Goal: Locate item on page: Locate item on page

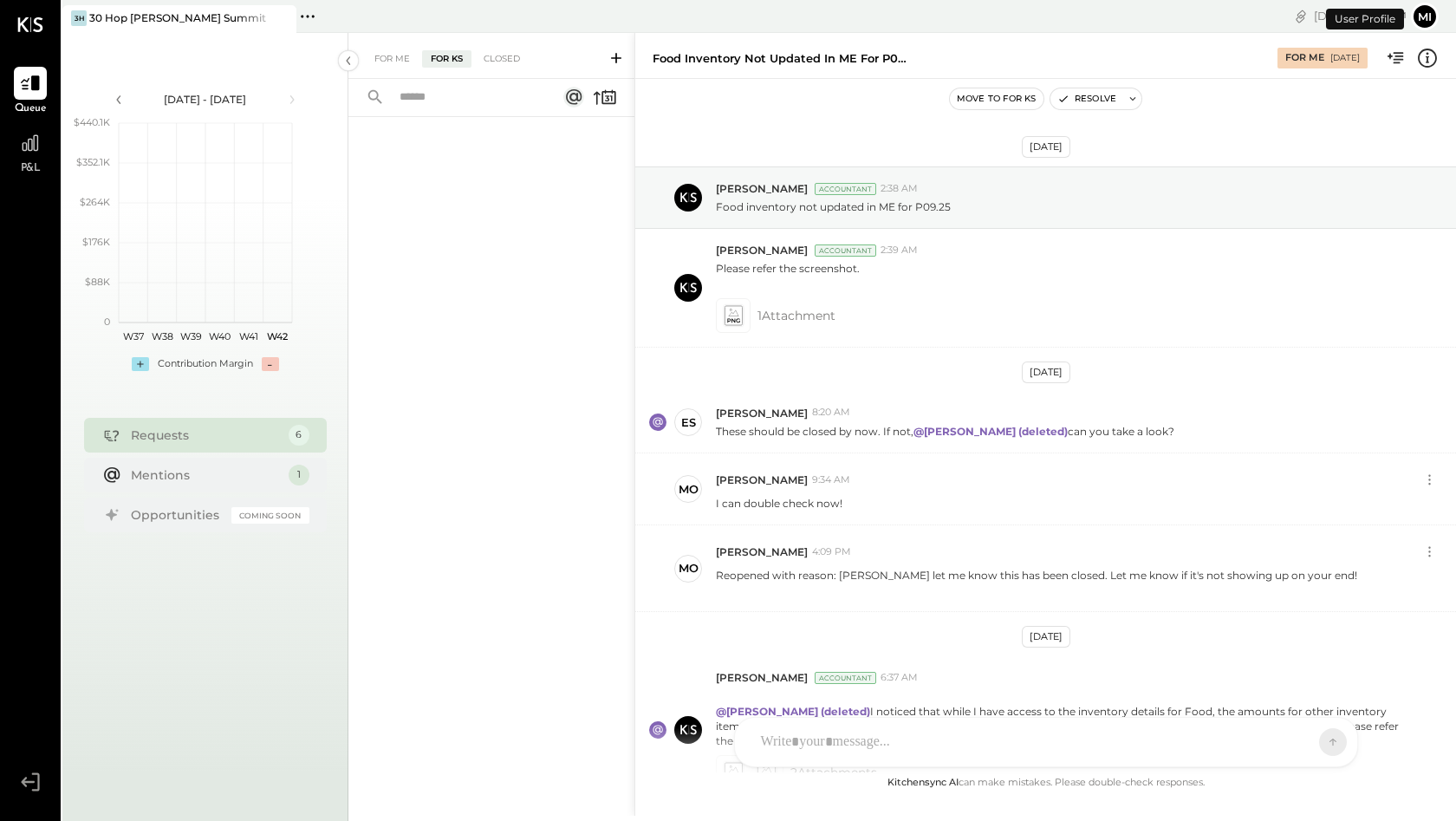
scroll to position [160, 0]
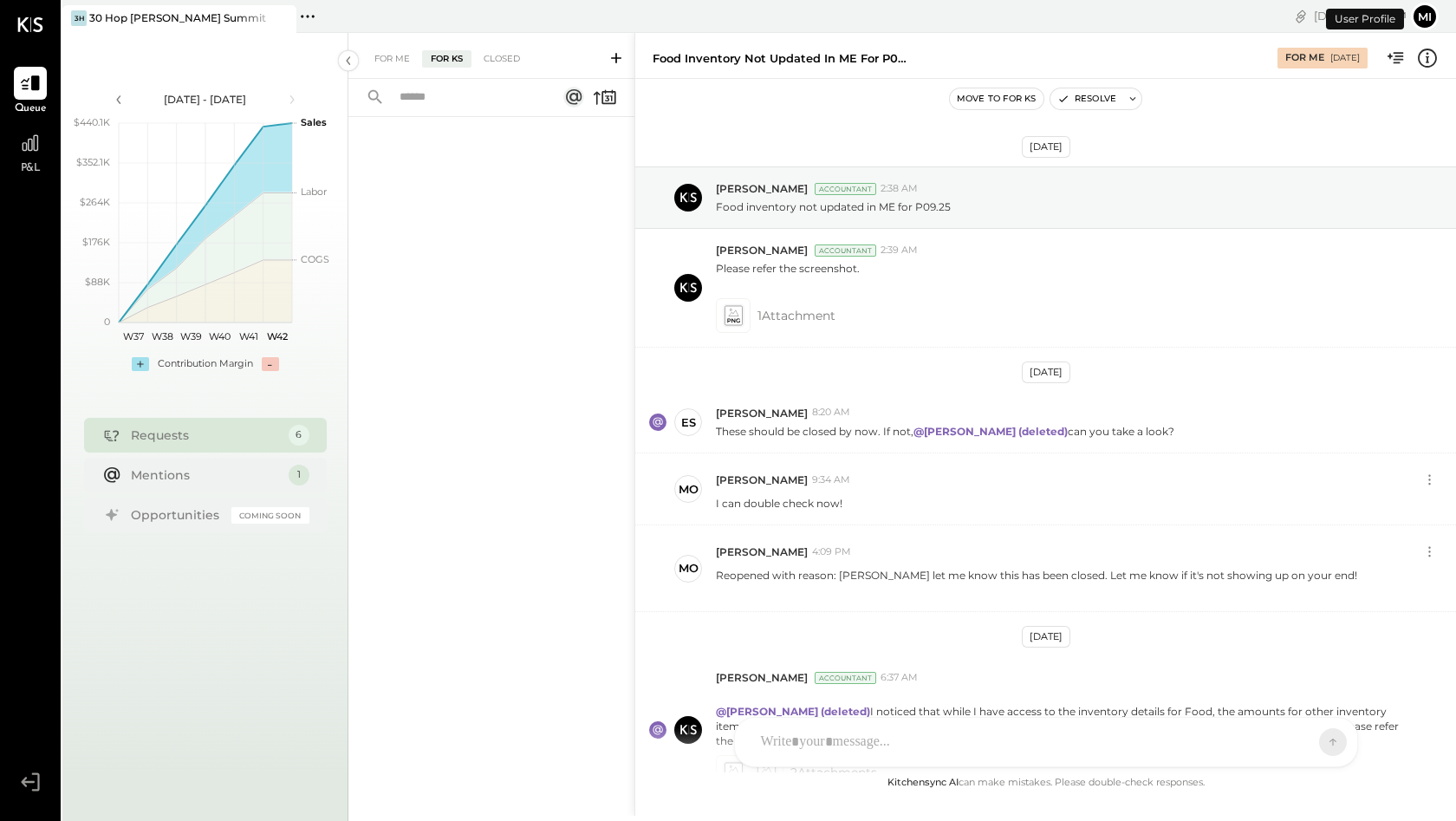
scroll to position [160, 0]
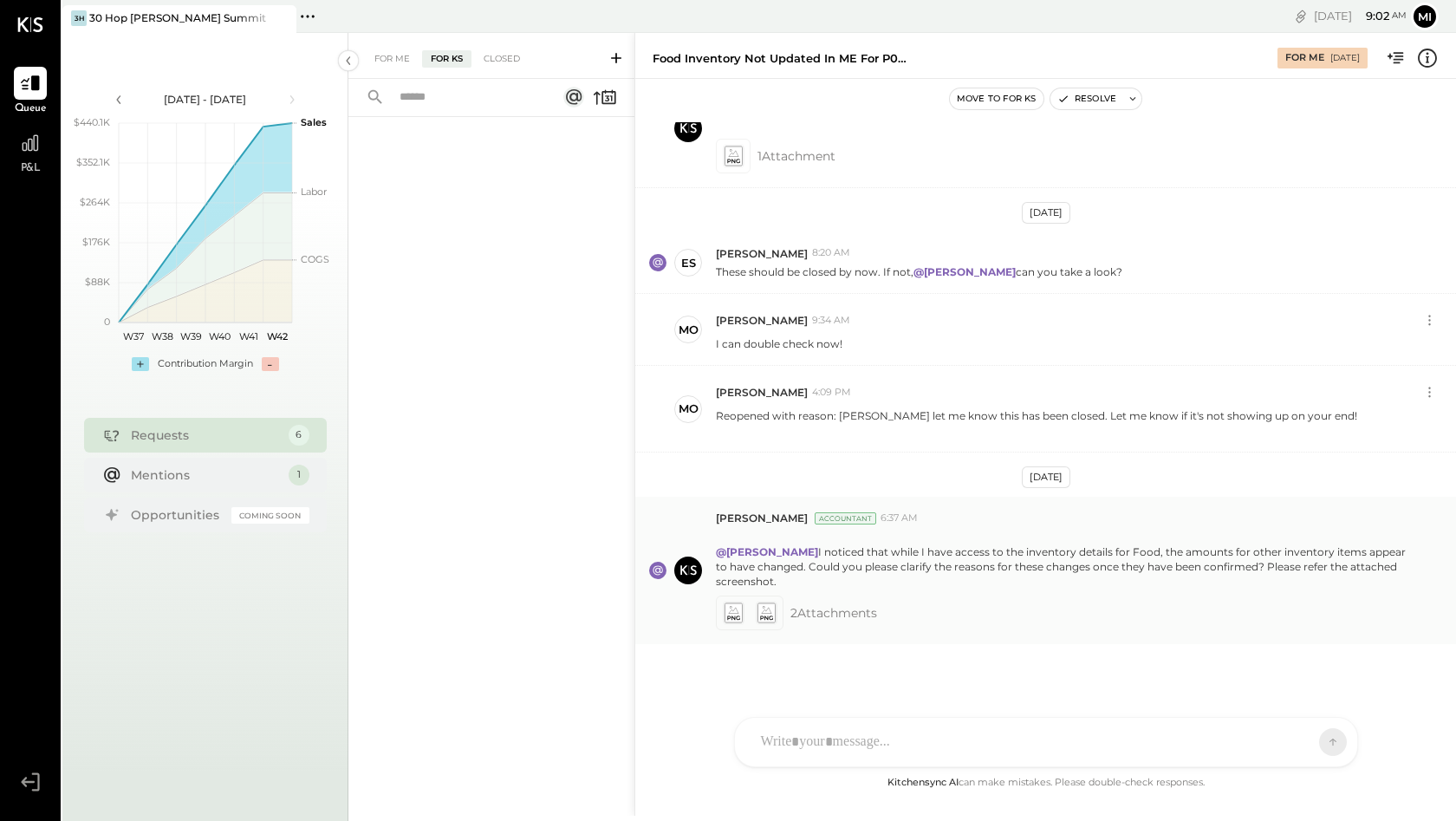
click at [737, 610] on icon at bounding box center [733, 613] width 19 height 20
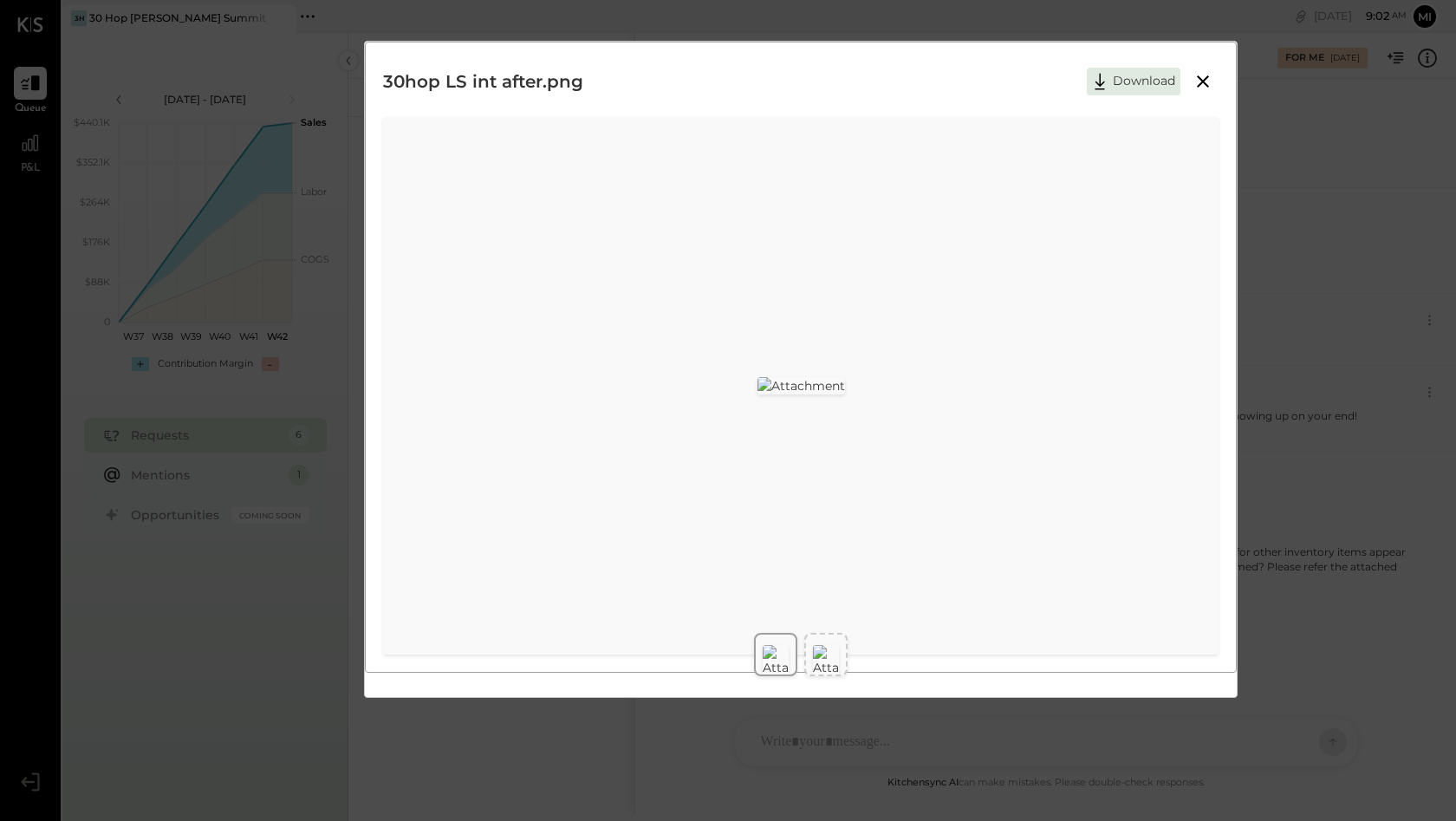
click at [820, 648] on img at bounding box center [825, 661] width 26 height 31
click at [769, 651] on img at bounding box center [776, 661] width 26 height 31
click at [801, 657] on div at bounding box center [801, 654] width 872 height 58
click at [821, 655] on img at bounding box center [825, 661] width 26 height 31
click at [775, 657] on div at bounding box center [776, 660] width 26 height 38
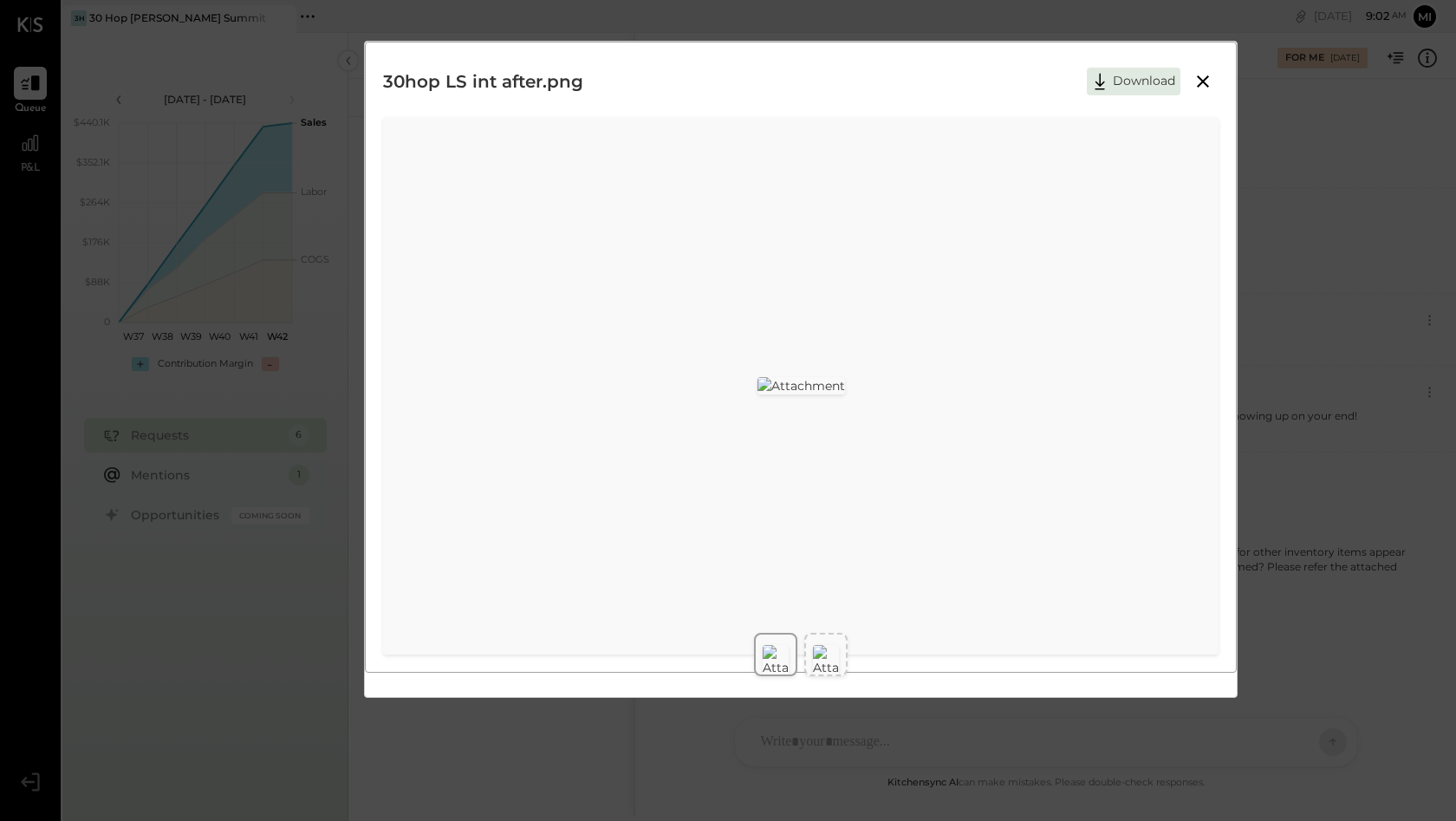
click at [836, 657] on img at bounding box center [825, 661] width 26 height 31
click at [1206, 82] on icon at bounding box center [1203, 81] width 20 height 20
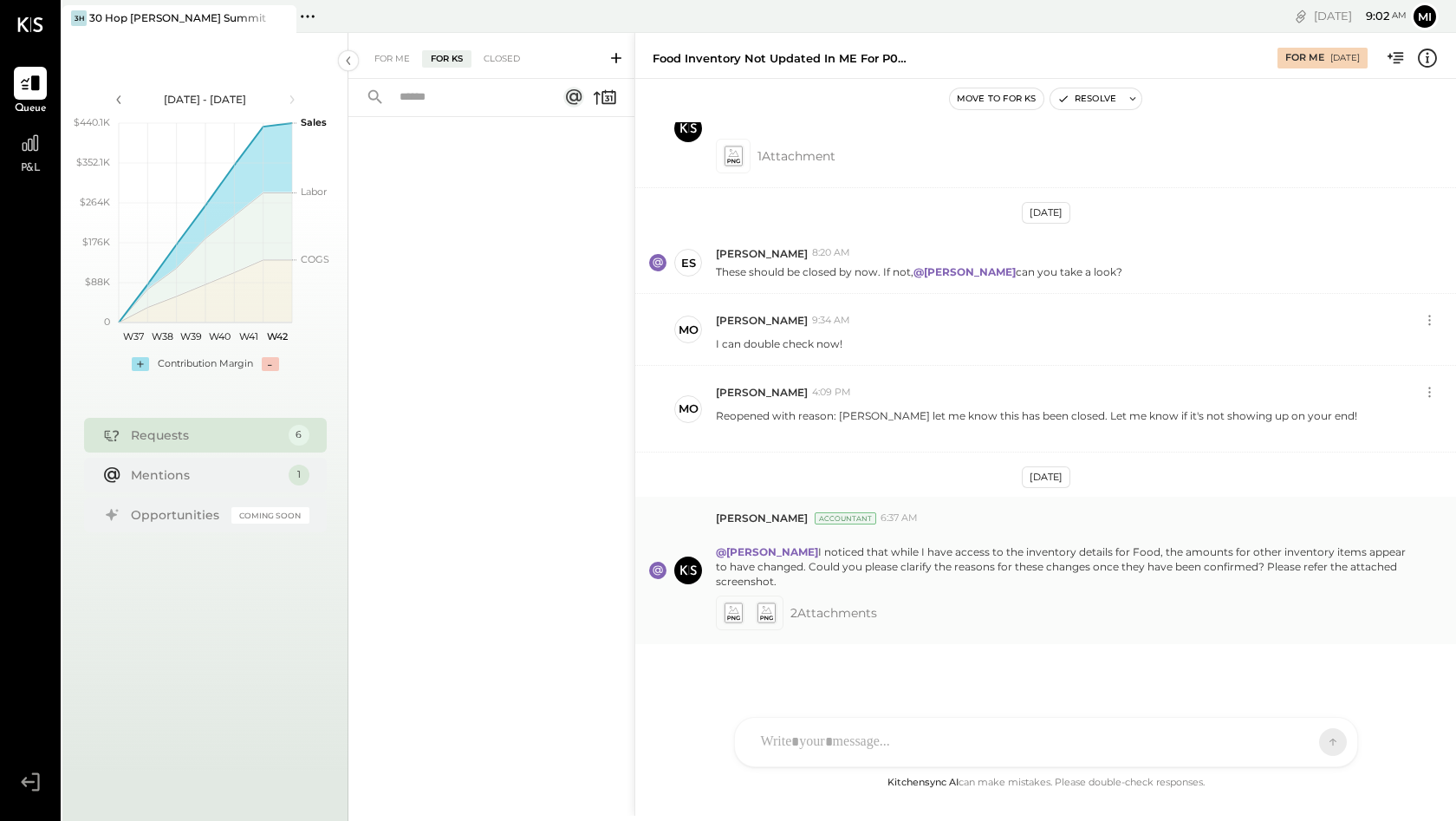
click at [734, 609] on icon at bounding box center [733, 613] width 19 height 20
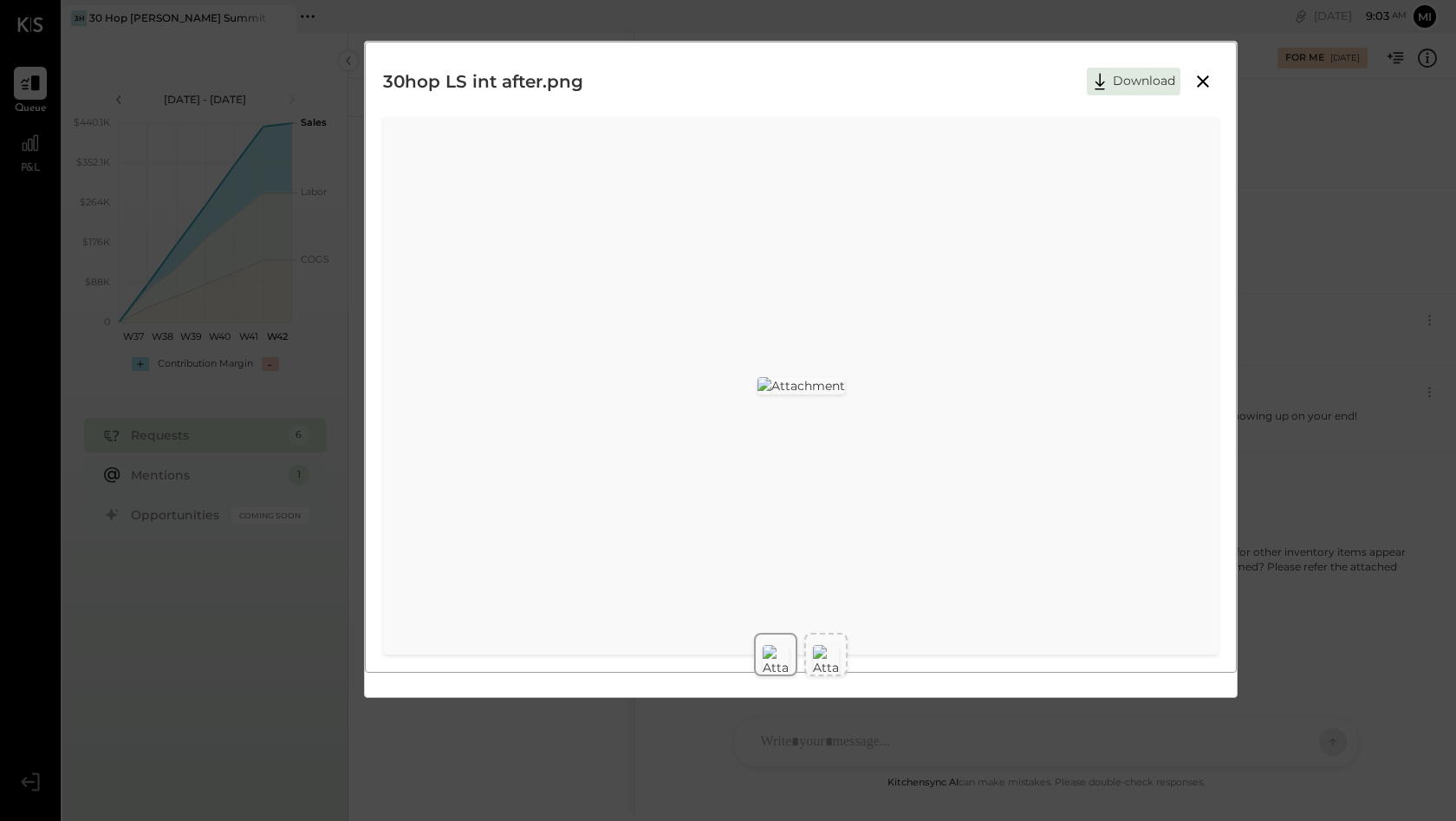
click at [787, 660] on div at bounding box center [776, 660] width 26 height 38
click at [819, 658] on div at bounding box center [825, 660] width 26 height 38
click at [785, 651] on img at bounding box center [776, 661] width 26 height 31
click at [1204, 85] on icon at bounding box center [1203, 81] width 20 height 20
